Goal: Find specific page/section: Find specific page/section

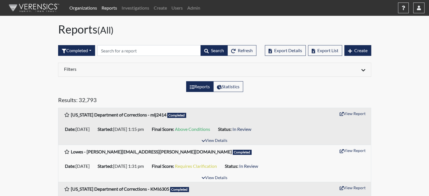
click at [84, 11] on link "Organizations" at bounding box center [83, 7] width 32 height 11
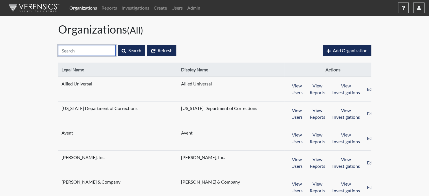
click at [100, 50] on input "text" at bounding box center [87, 50] width 58 height 11
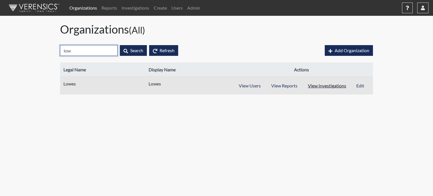
type input "low"
click at [329, 82] on button "View Investigations" at bounding box center [327, 85] width 49 height 11
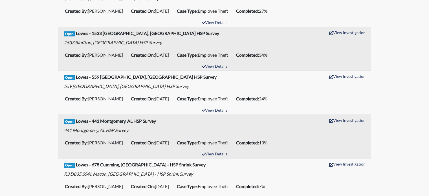
scroll to position [282, 0]
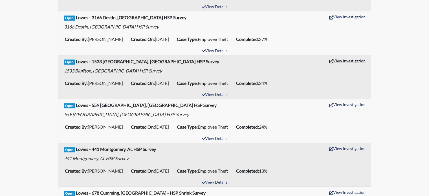
click at [342, 59] on button "View Investigation" at bounding box center [346, 60] width 41 height 9
click at [344, 18] on button "View Investigation" at bounding box center [346, 16] width 41 height 9
click at [350, 105] on button "View Investigation" at bounding box center [346, 104] width 41 height 9
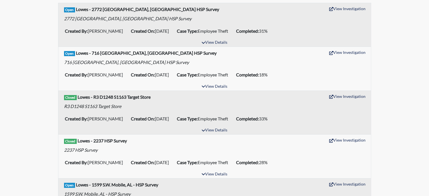
scroll to position [0, 0]
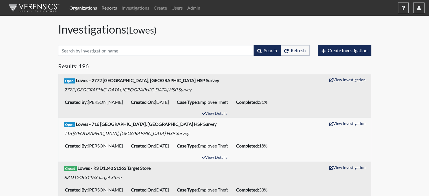
click at [104, 12] on link "Reports" at bounding box center [109, 7] width 20 height 11
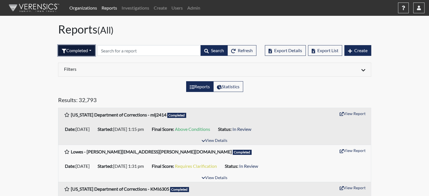
click at [80, 52] on button "Completed" at bounding box center [76, 50] width 37 height 11
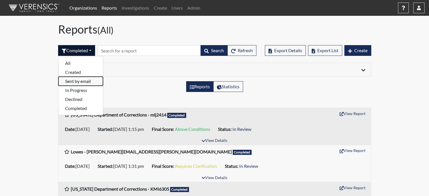
click at [88, 82] on button "Sent by email" at bounding box center [80, 81] width 45 height 9
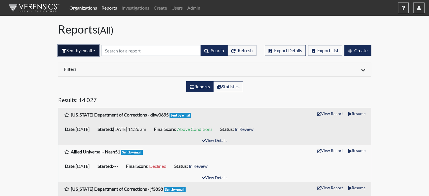
click at [76, 48] on button "Sent by email" at bounding box center [78, 50] width 41 height 11
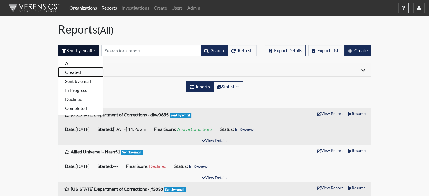
click at [81, 68] on button "Created" at bounding box center [80, 72] width 45 height 9
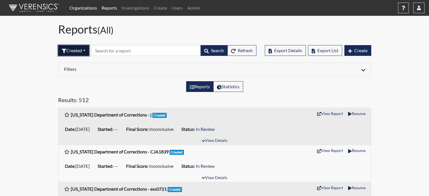
click at [74, 48] on button "Created" at bounding box center [73, 50] width 31 height 11
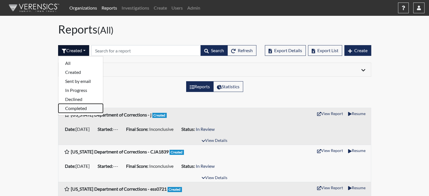
click at [77, 107] on button "Completed" at bounding box center [80, 108] width 45 height 9
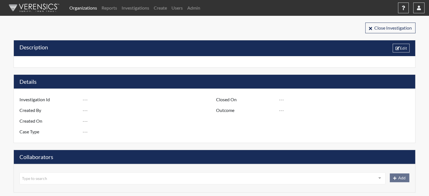
type input "R3 D837 S1533 Bluffton, SC - HSP Survey"
type input "[PERSON_NAME]"
type input "[DATE]"
type input "Employee Theft"
type input "[GEOGRAPHIC_DATA]"
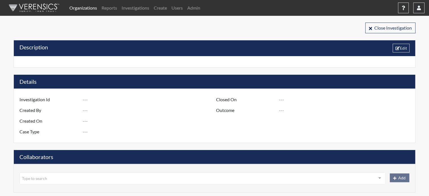
type input "[US_STATE]"
type input "1533 BLUFFTON SC"
type input "837"
type input "3"
type input "South"
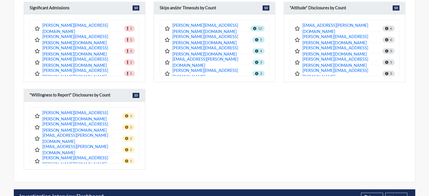
scroll to position [648, 0]
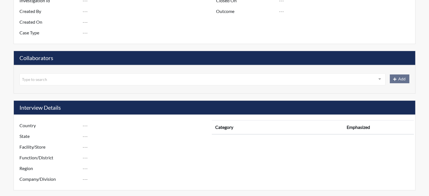
type input "R3 D864 S3166 Destin, FL - HSP Survey"
type input "Tony Caldwell"
type input "Aug 12, 2025"
type input "Employee Theft"
type input "[GEOGRAPHIC_DATA]"
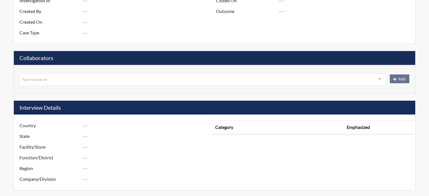
type input "[US_STATE]"
type input "3166 DESTIN FL"
type input "864"
type input "3"
type input "South"
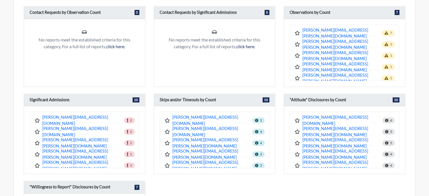
scroll to position [519, 0]
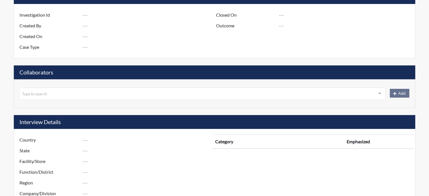
type input "R3 D837 S559 [GEOGRAPHIC_DATA], [GEOGRAPHIC_DATA] - HSP Survey"
type input "[PERSON_NAME]"
type input "[DATE]"
type input "Employee Theft"
type input "[GEOGRAPHIC_DATA]"
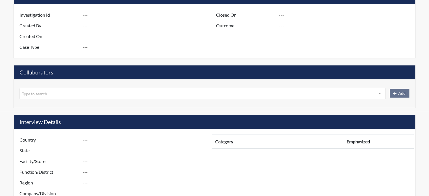
type input "[US_STATE]"
type input "559 [GEOGRAPHIC_DATA] SC"
type input "837"
type input "3"
type input "South"
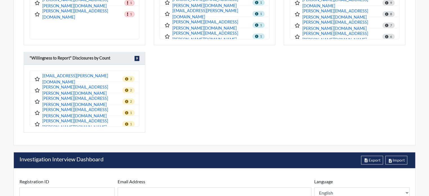
scroll to position [688, 0]
